Goal: Register for event/course

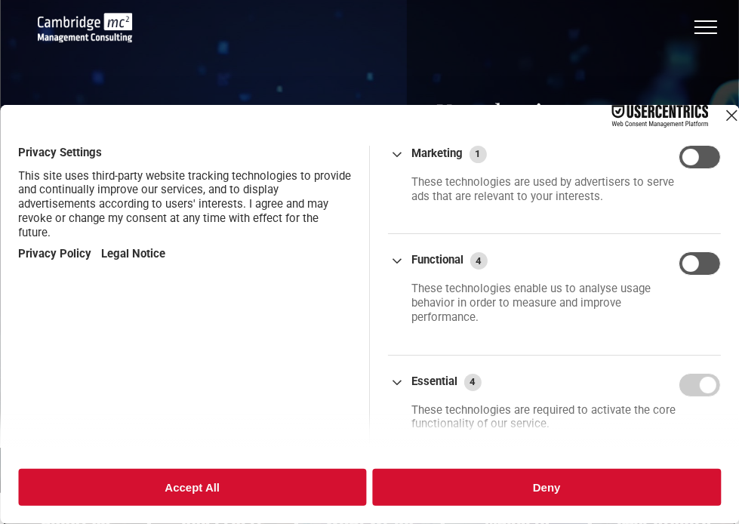
click at [721, 126] on div "Close Layer" at bounding box center [731, 115] width 21 height 21
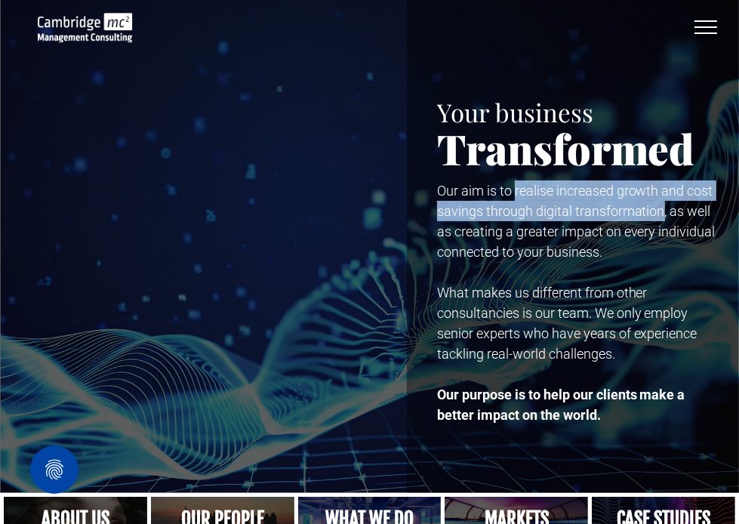
drag, startPoint x: 515, startPoint y: 191, endPoint x: 661, endPoint y: 205, distance: 146.3
click at [661, 205] on span "Our aim is to realise increased growth and cost savings through digital transfo…" at bounding box center [576, 221] width 278 height 77
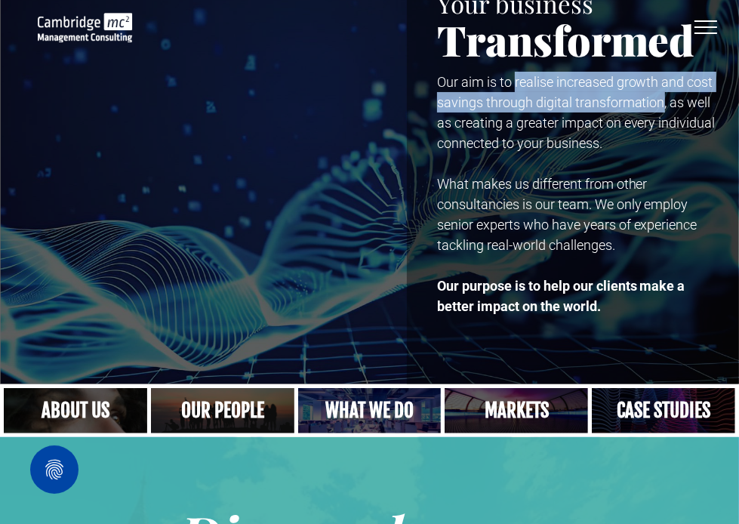
scroll to position [117, 0]
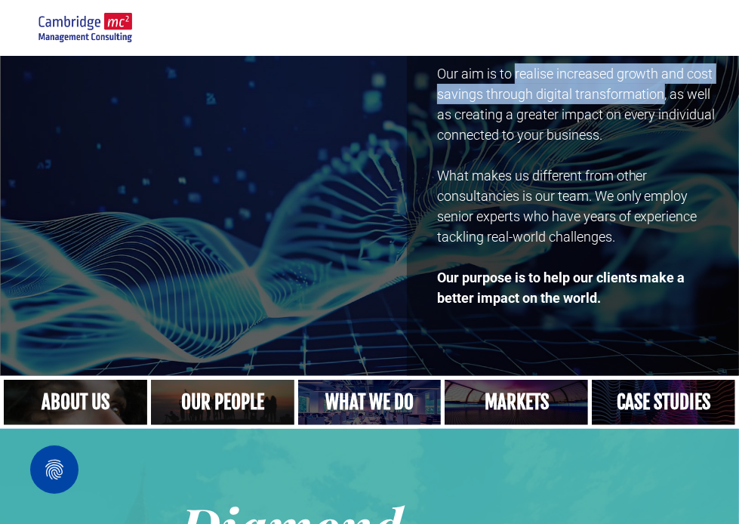
click at [372, 402] on link "A yoga teacher lifting his whole body off the ground in the peacock pose" at bounding box center [370, 402] width 152 height 48
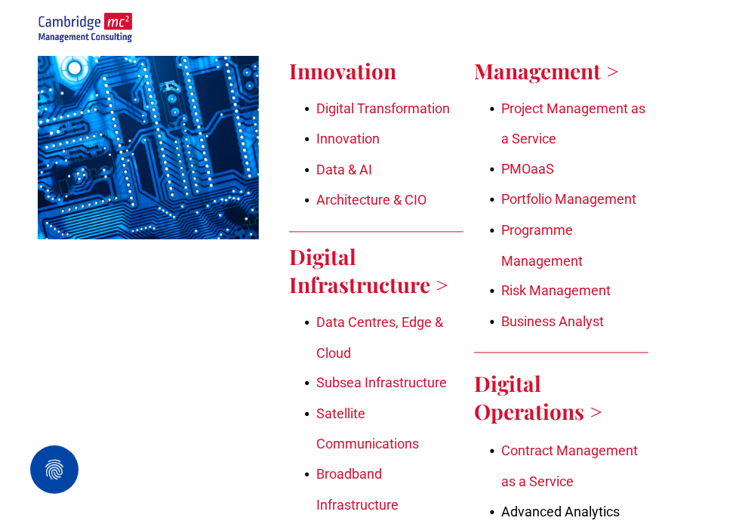
scroll to position [1958, 0]
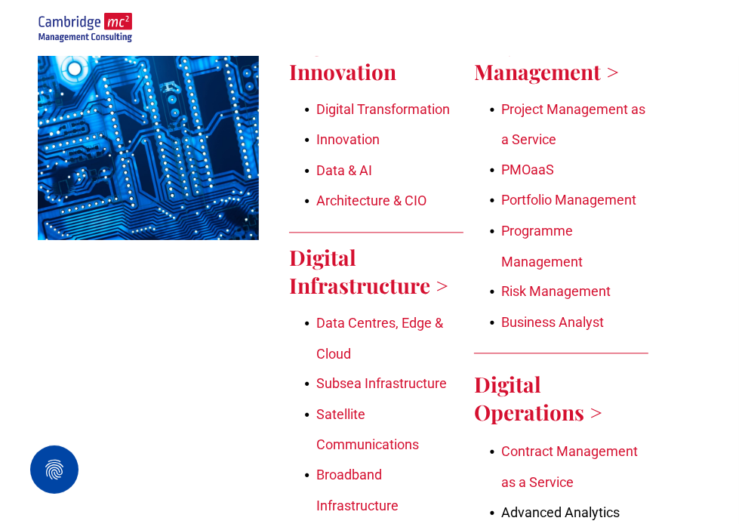
click at [359, 131] on link "Innovation" at bounding box center [347, 139] width 63 height 16
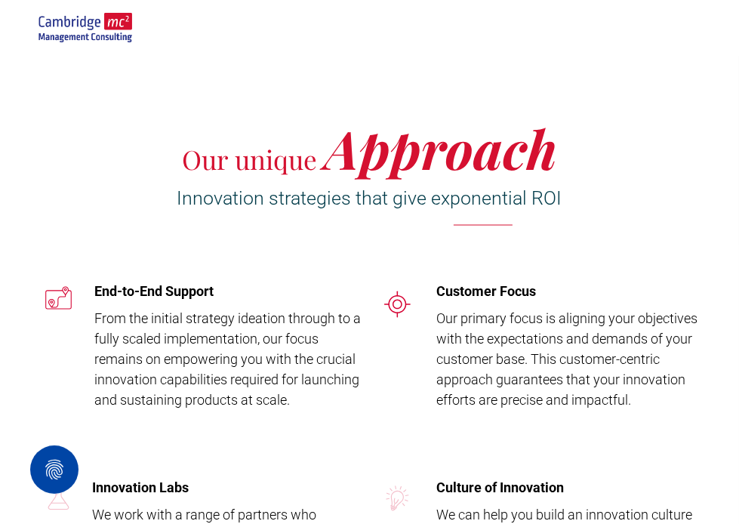
scroll to position [1717, 0]
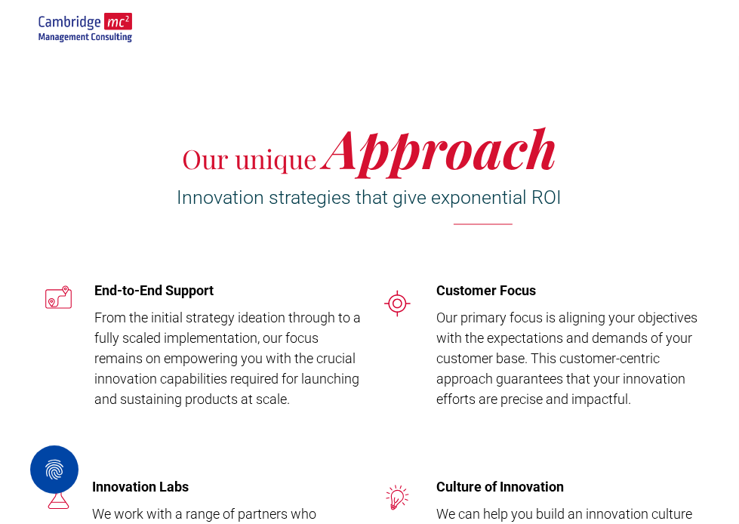
click at [421, 51] on div "ABOUT US OUR PEOPLE WHAT WE DO STRATEGY-SUNSET CORPORATE DEVELOPMENT BOARD ADVI…" at bounding box center [369, 28] width 739 height 56
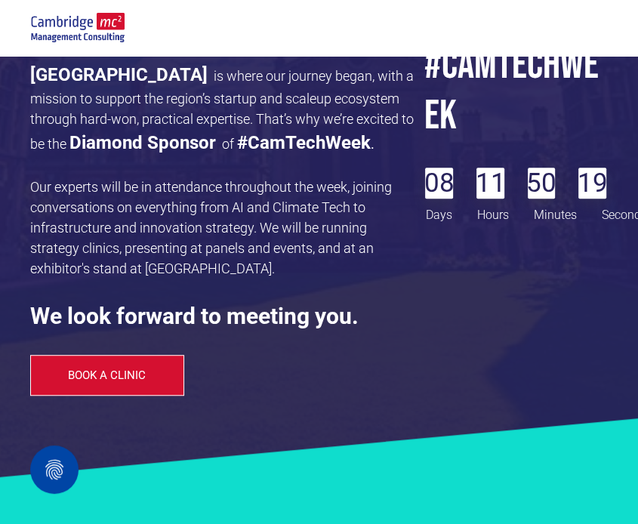
scroll to position [368, 0]
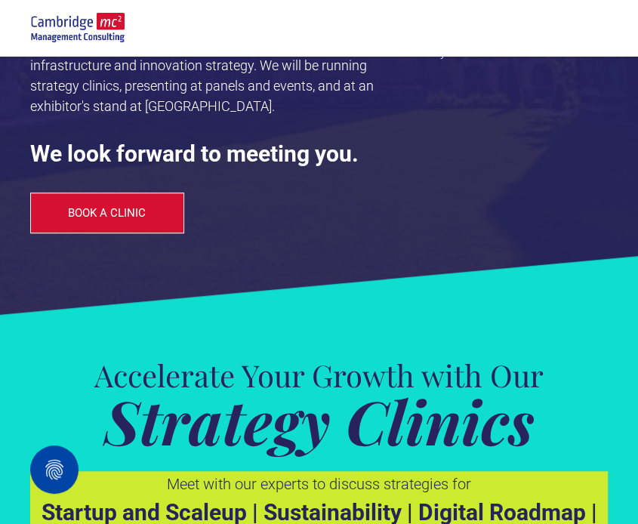
scroll to position [557, 0]
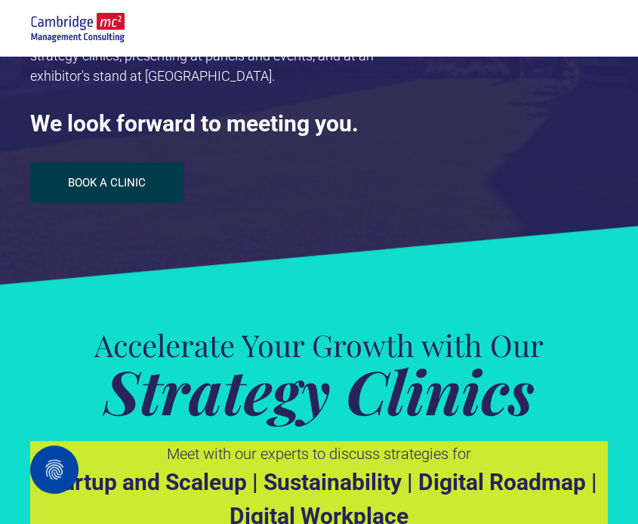
click at [124, 185] on span "BOOK A CLINIC" at bounding box center [107, 183] width 78 height 14
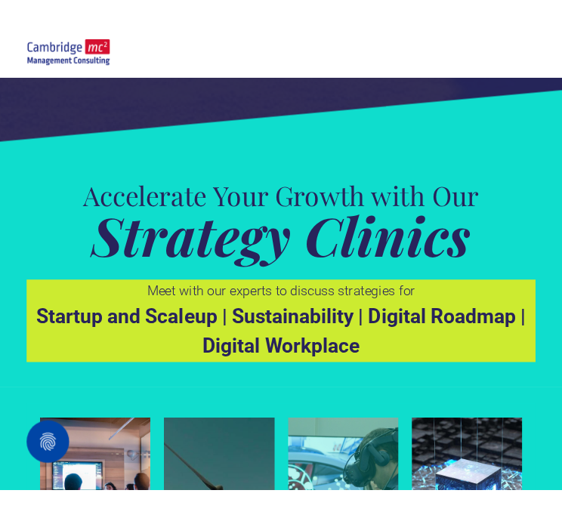
scroll to position [707, 0]
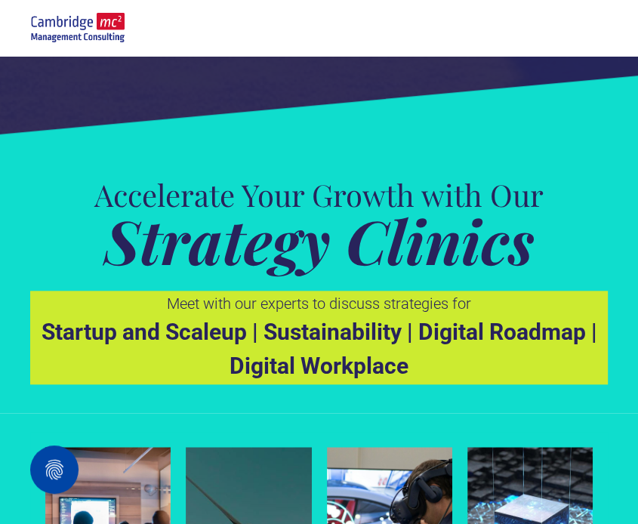
click at [283, 140] on icon at bounding box center [319, 109] width 638 height 68
